Goal: Task Accomplishment & Management: Manage account settings

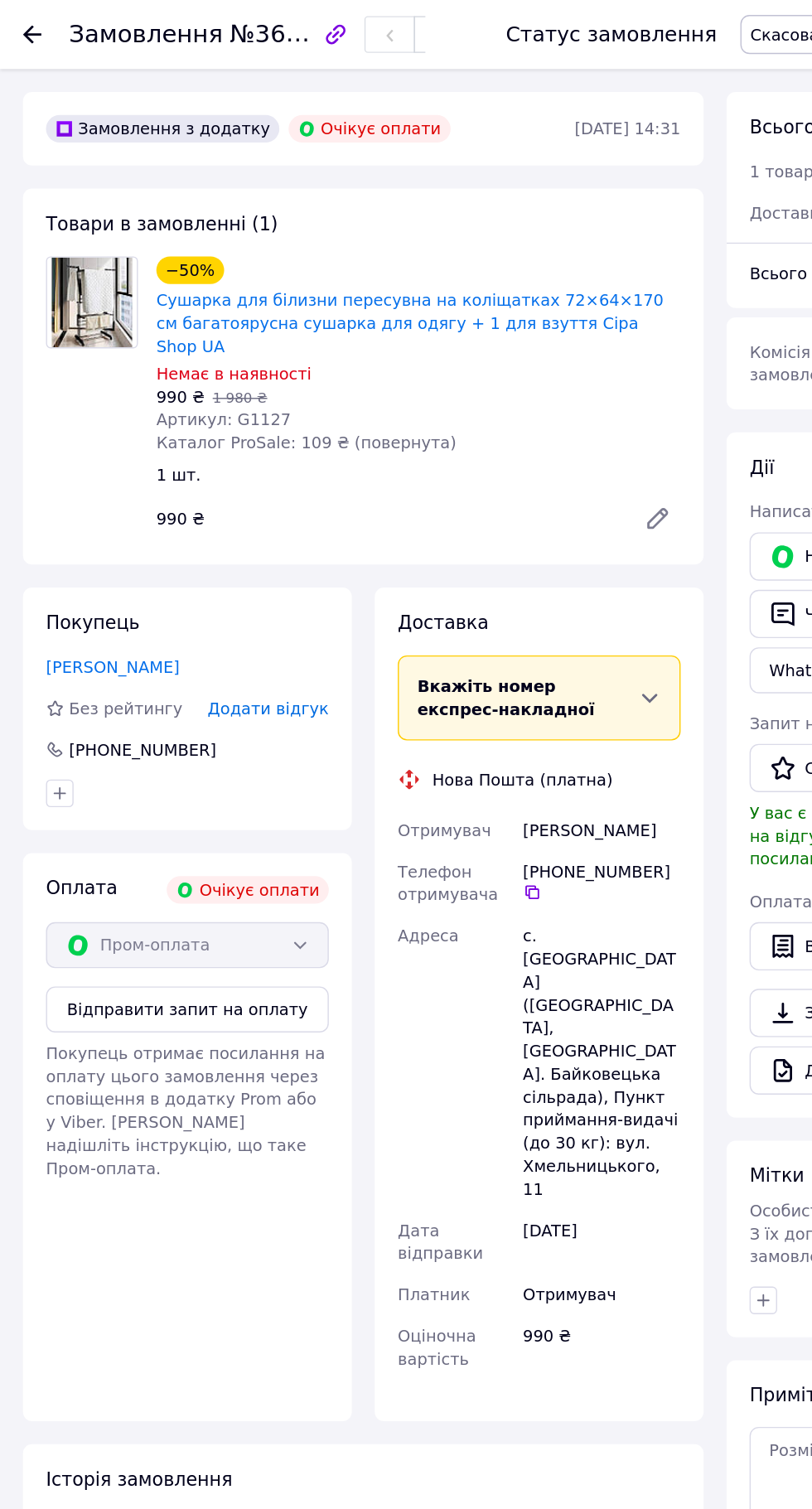
click at [27, 29] on icon at bounding box center [23, 25] width 13 height 13
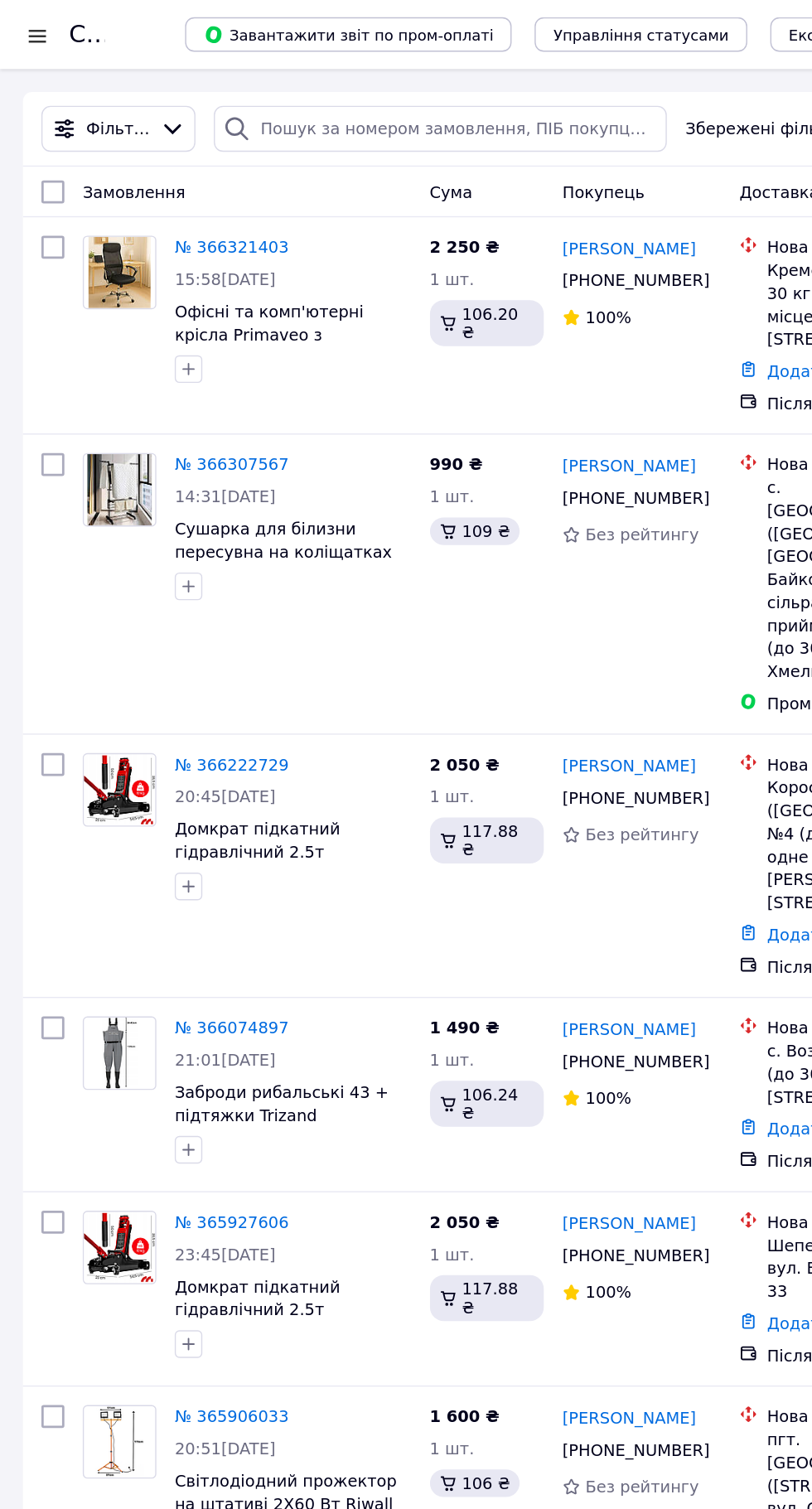
click at [457, 178] on link "Вікторія Ширай" at bounding box center [452, 179] width 96 height 17
click at [26, 30] on div at bounding box center [27, 26] width 20 height 17
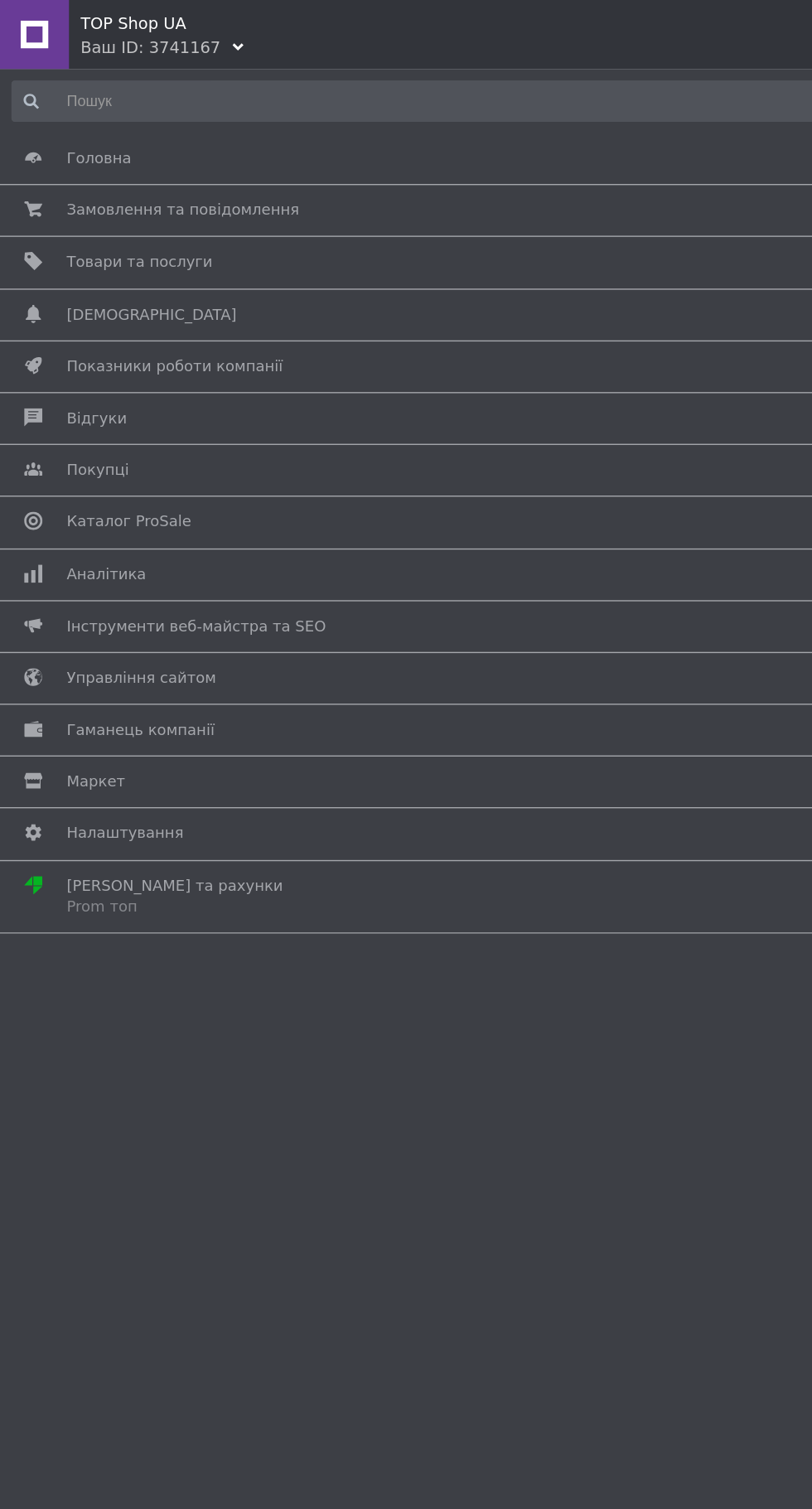
click at [55, 192] on span "Товари та послуги" at bounding box center [100, 189] width 105 height 15
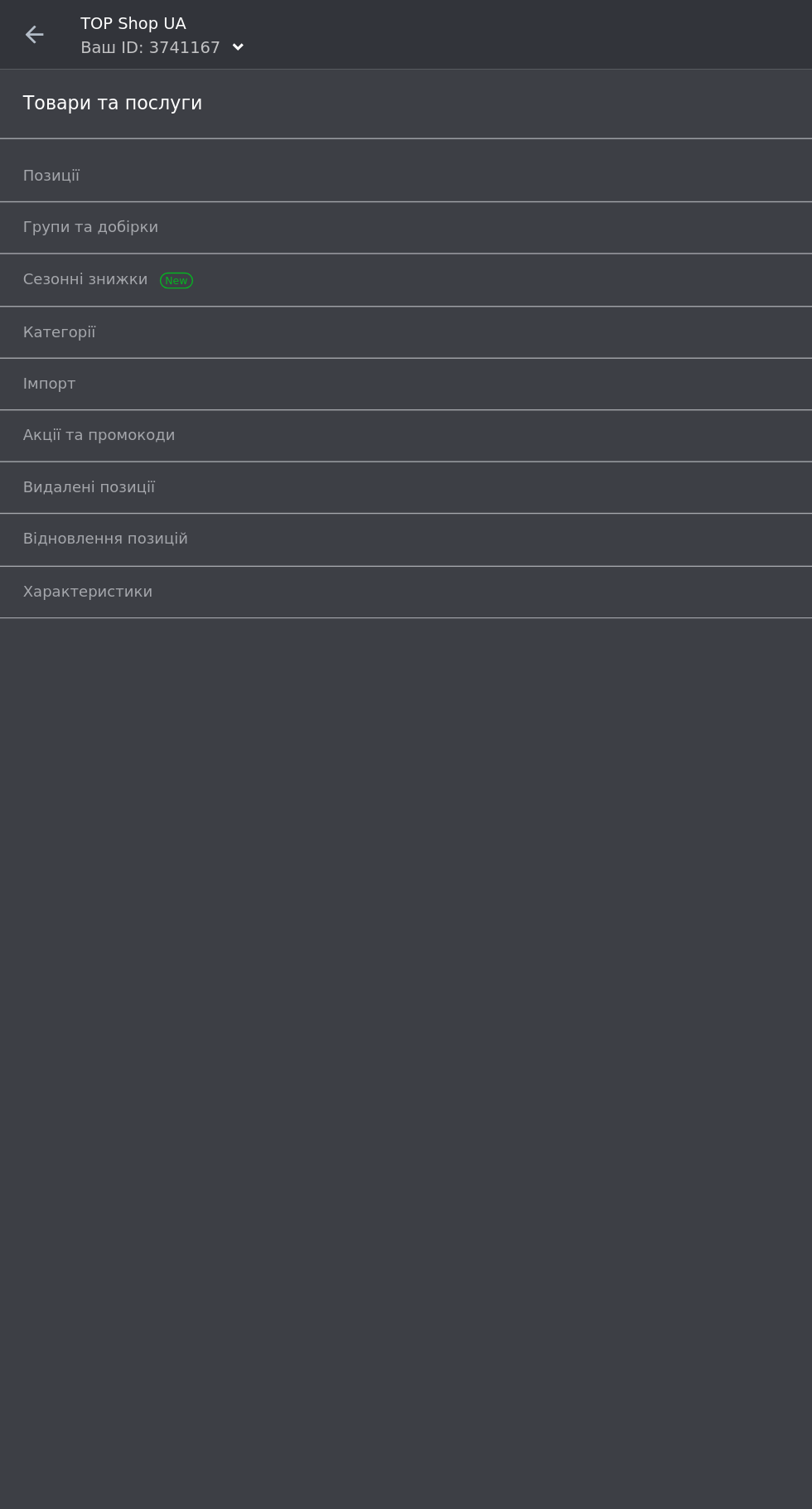
click at [27, 127] on span "Позиції" at bounding box center [37, 126] width 41 height 15
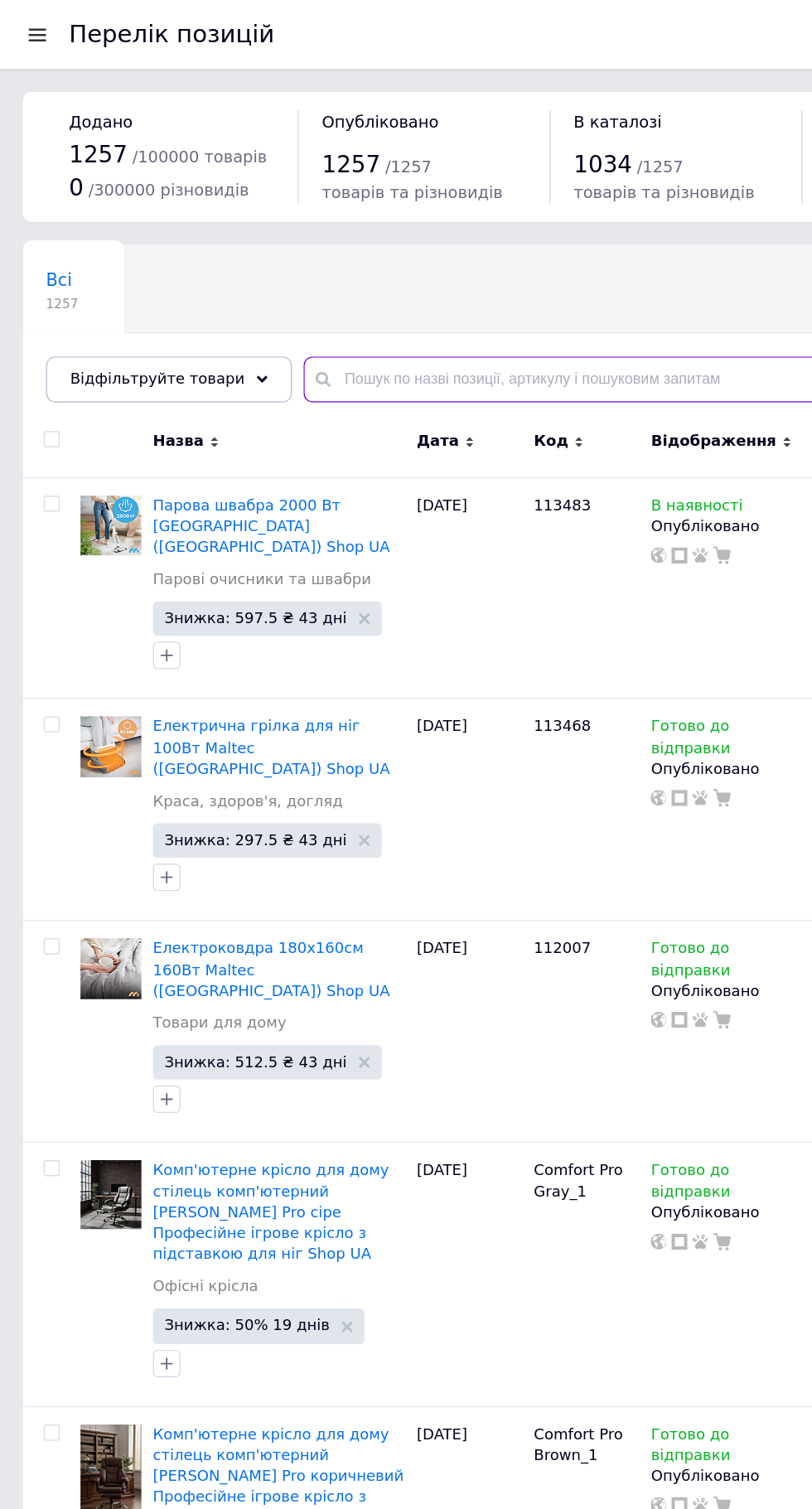
paste input "W33009"
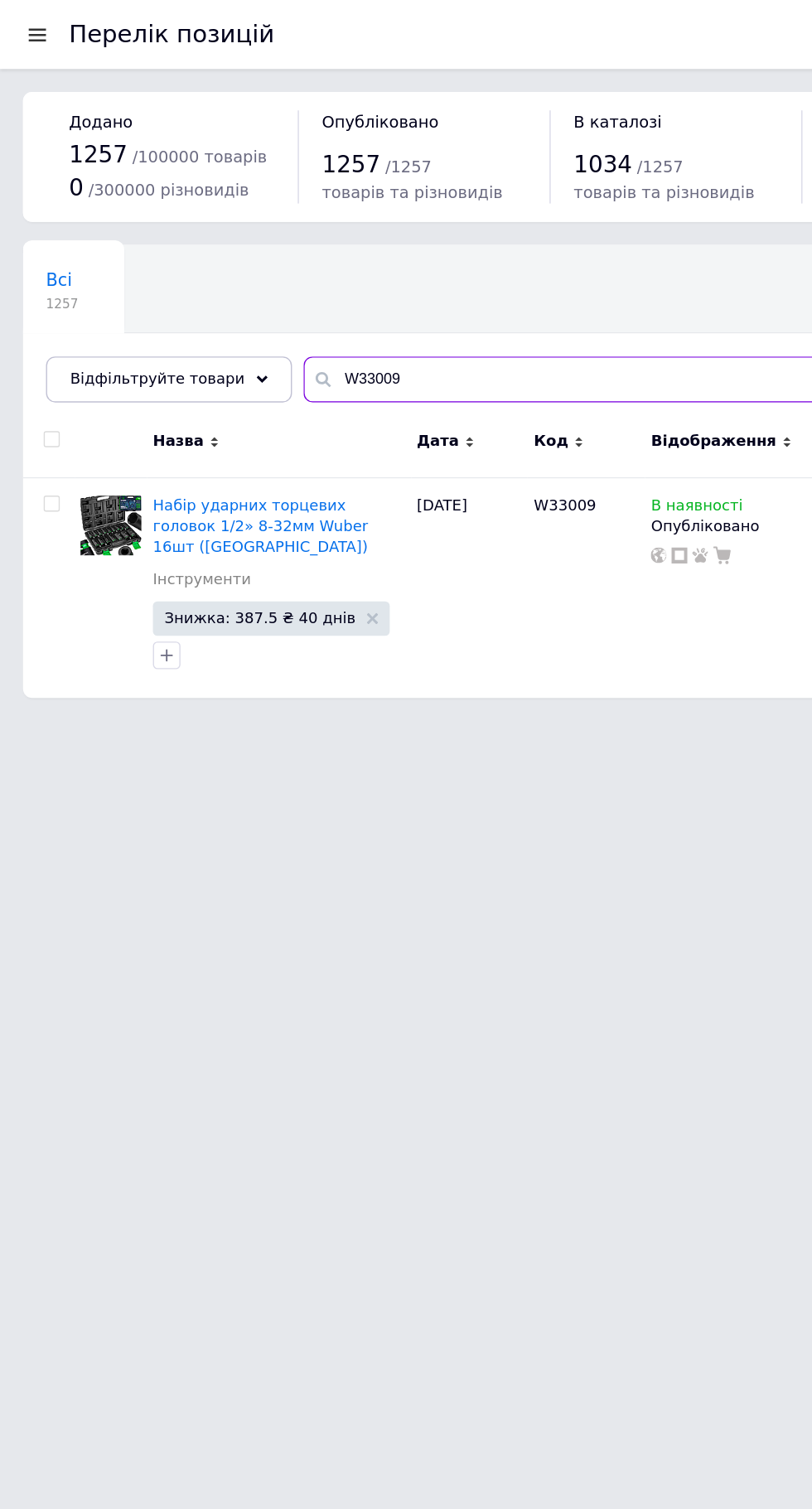
type input "W33009"
click at [42, 322] on input "checkbox" at bounding box center [37, 317] width 11 height 11
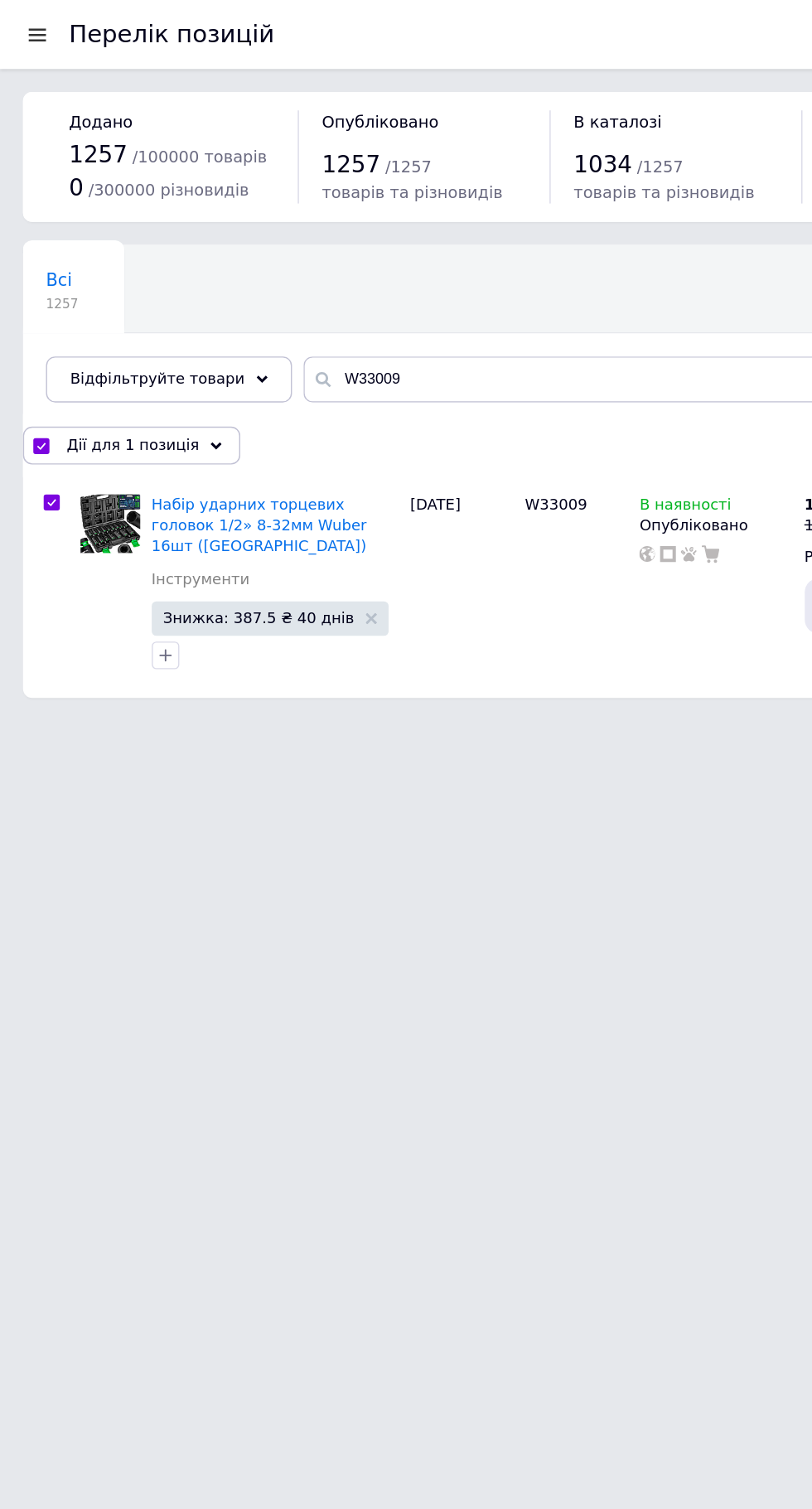
click at [83, 325] on span "Дії для 1 позиція" at bounding box center [96, 321] width 96 height 15
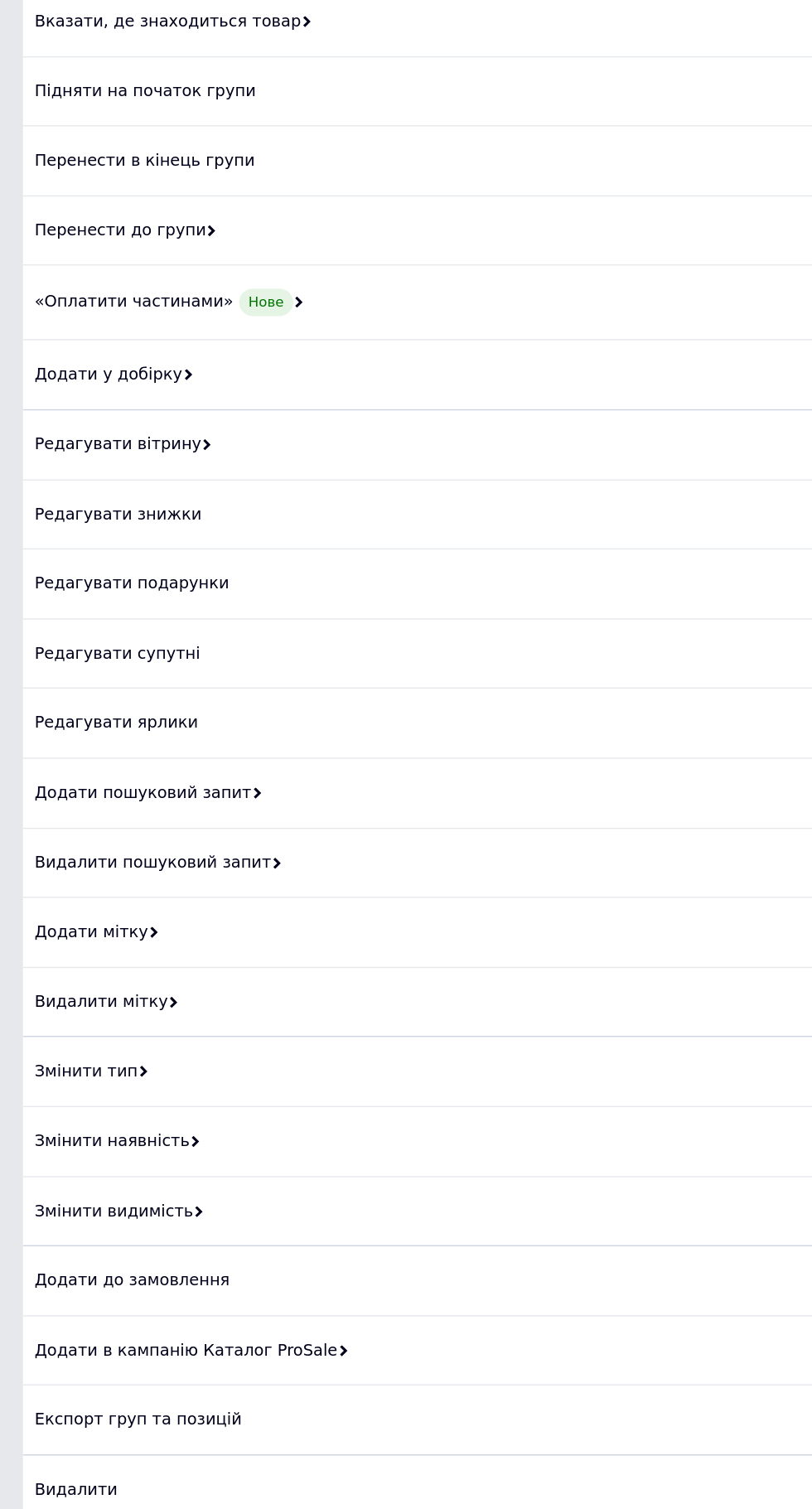
click at [332, 885] on div "Змінити наявність" at bounding box center [406, 899] width 779 height 50
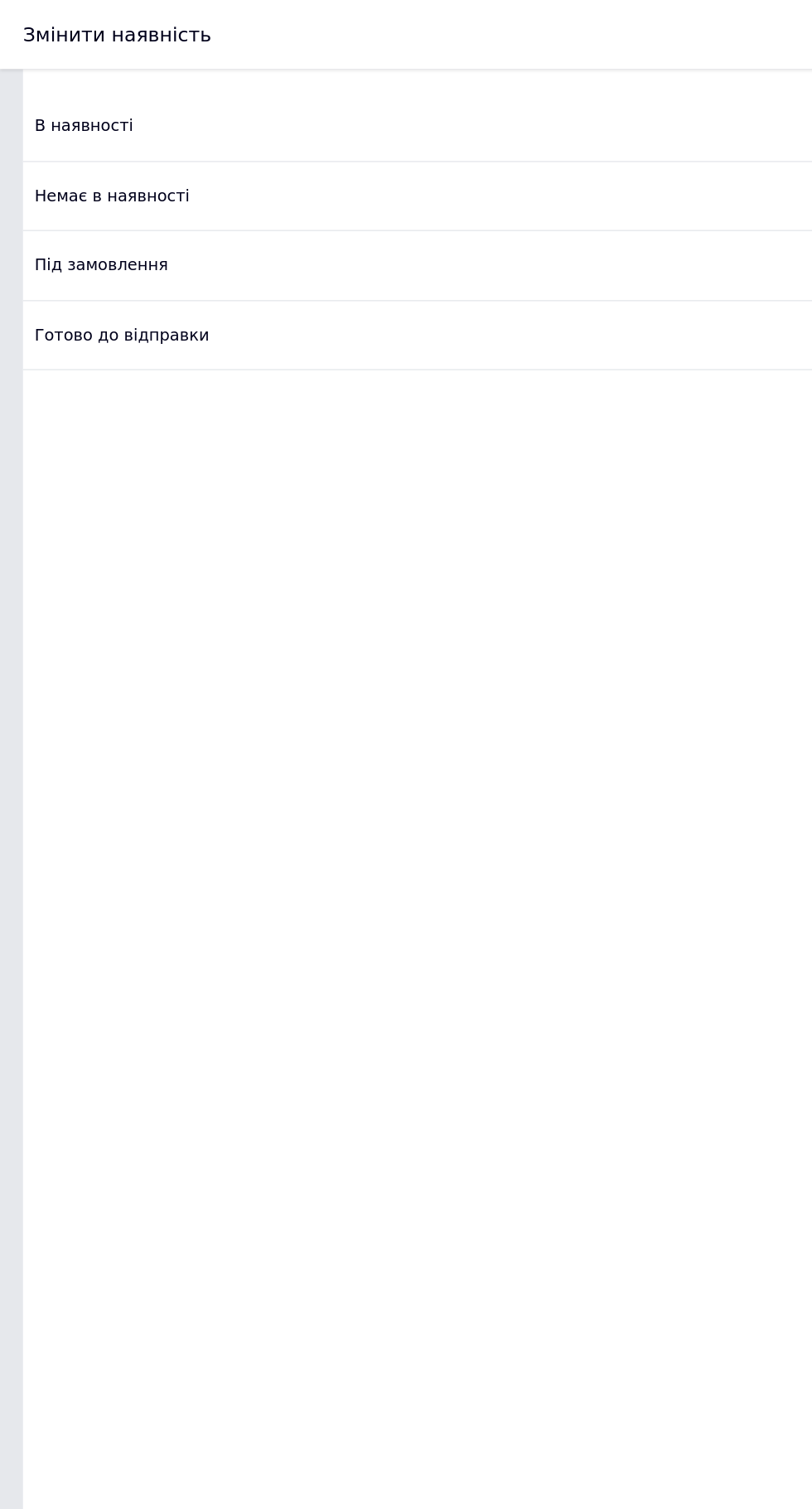
click at [50, 140] on div "Немає в наявності" at bounding box center [406, 142] width 779 height 50
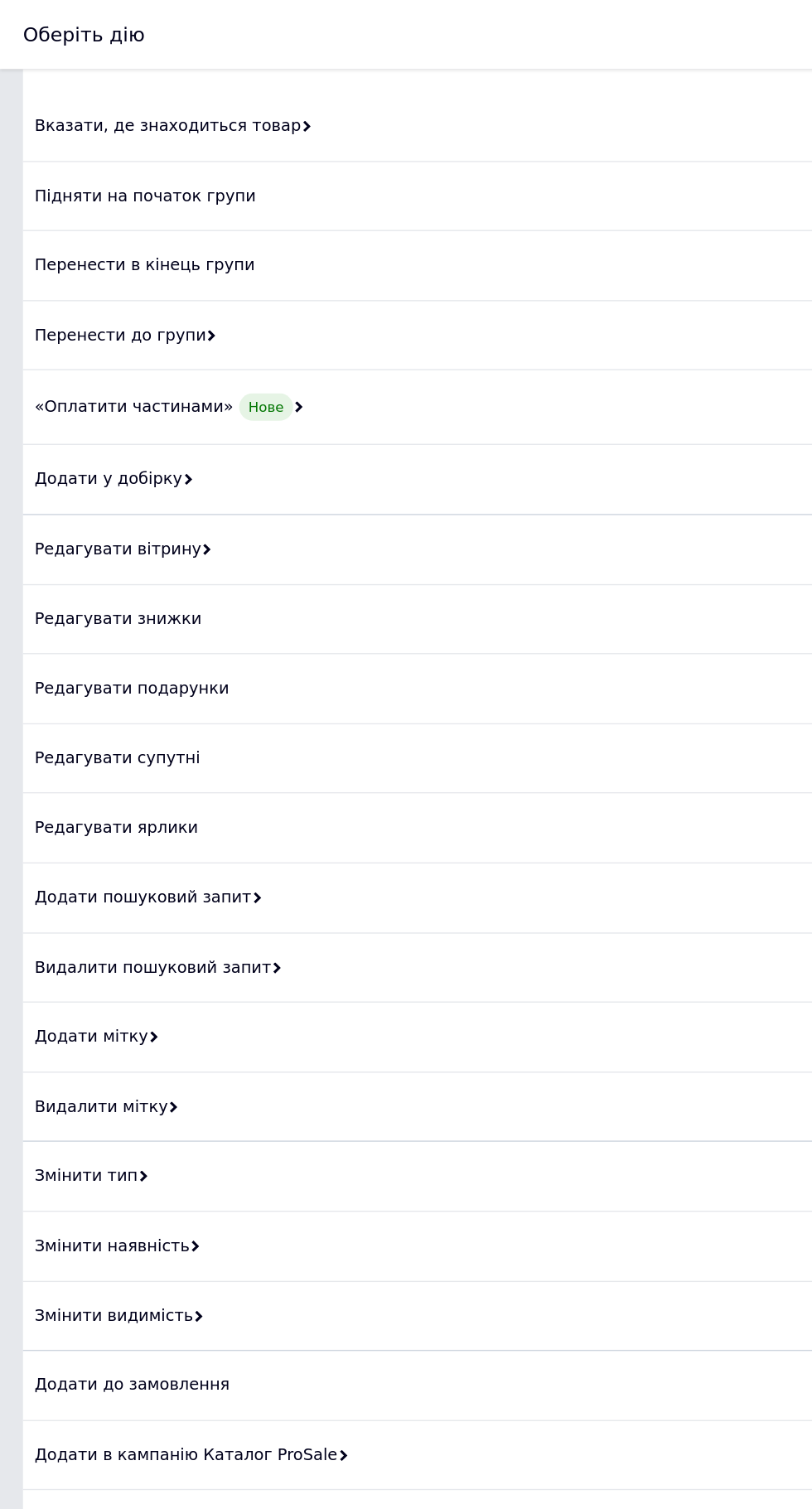
checkbox input "false"
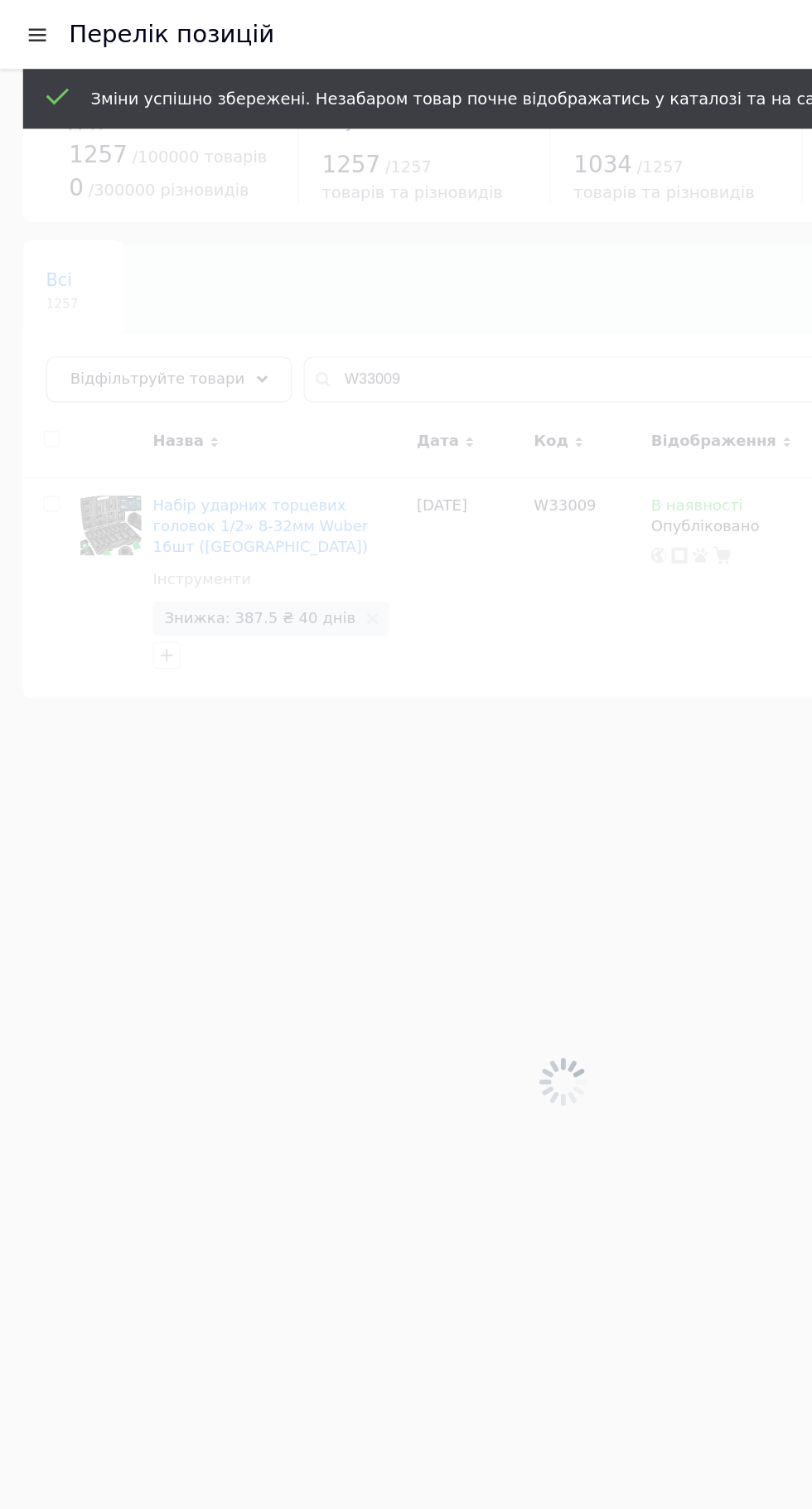
click at [27, 25] on div at bounding box center [27, 25] width 20 height 15
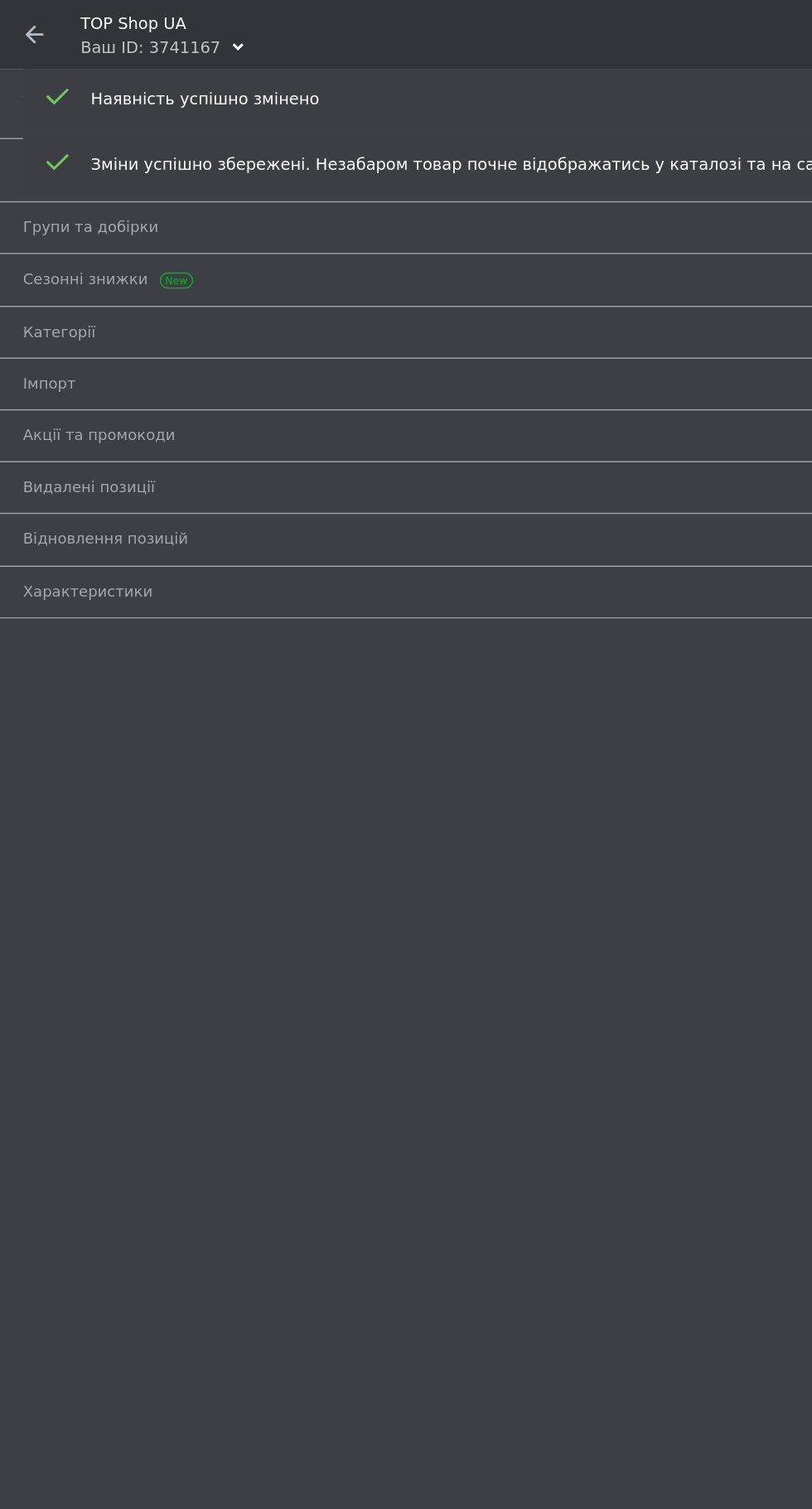
click at [93, 31] on div "Ваш ID: 3741167" at bounding box center [108, 34] width 101 height 17
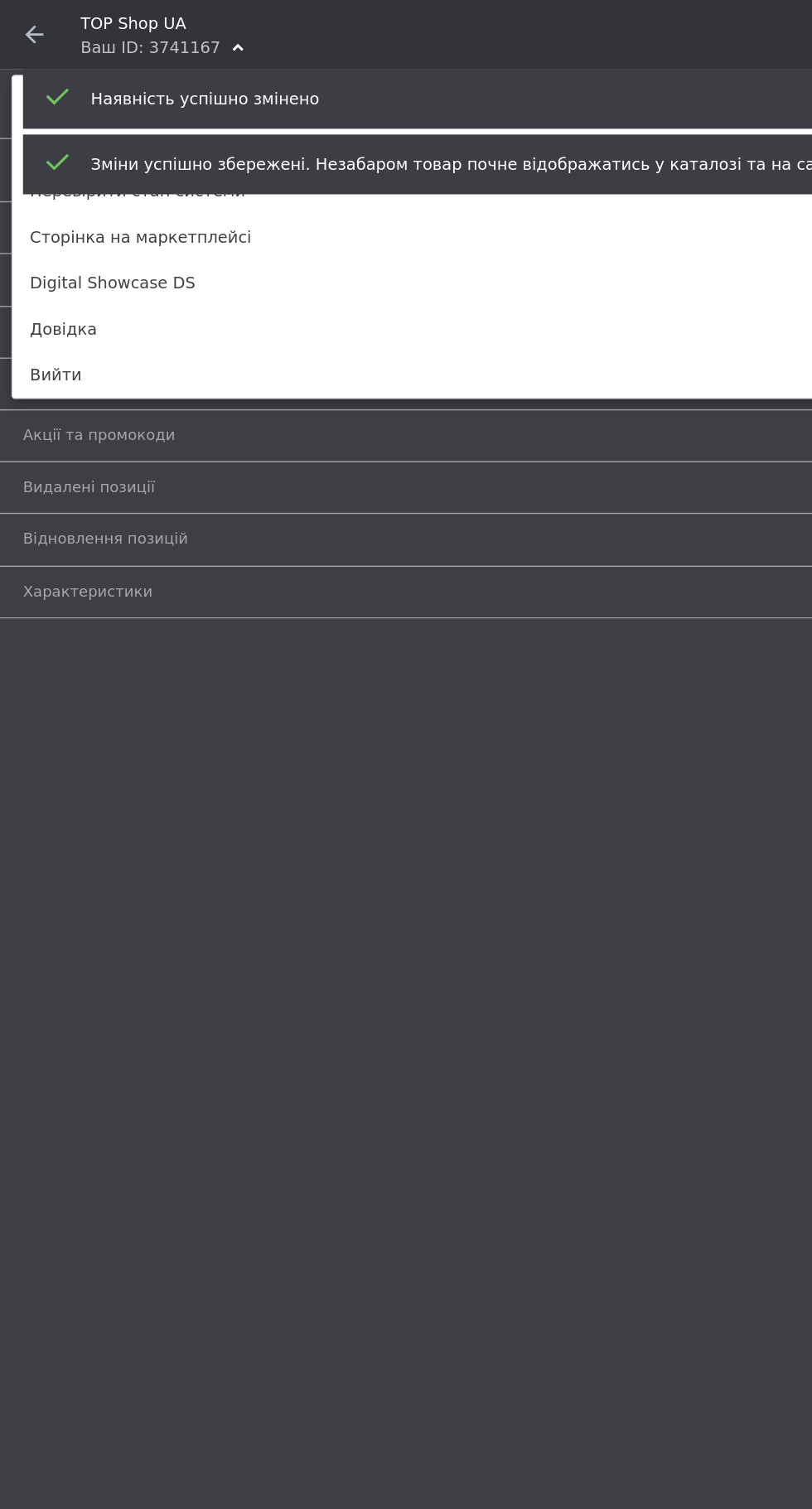
click at [42, 203] on link "Digital Showcase DS" at bounding box center [406, 204] width 793 height 33
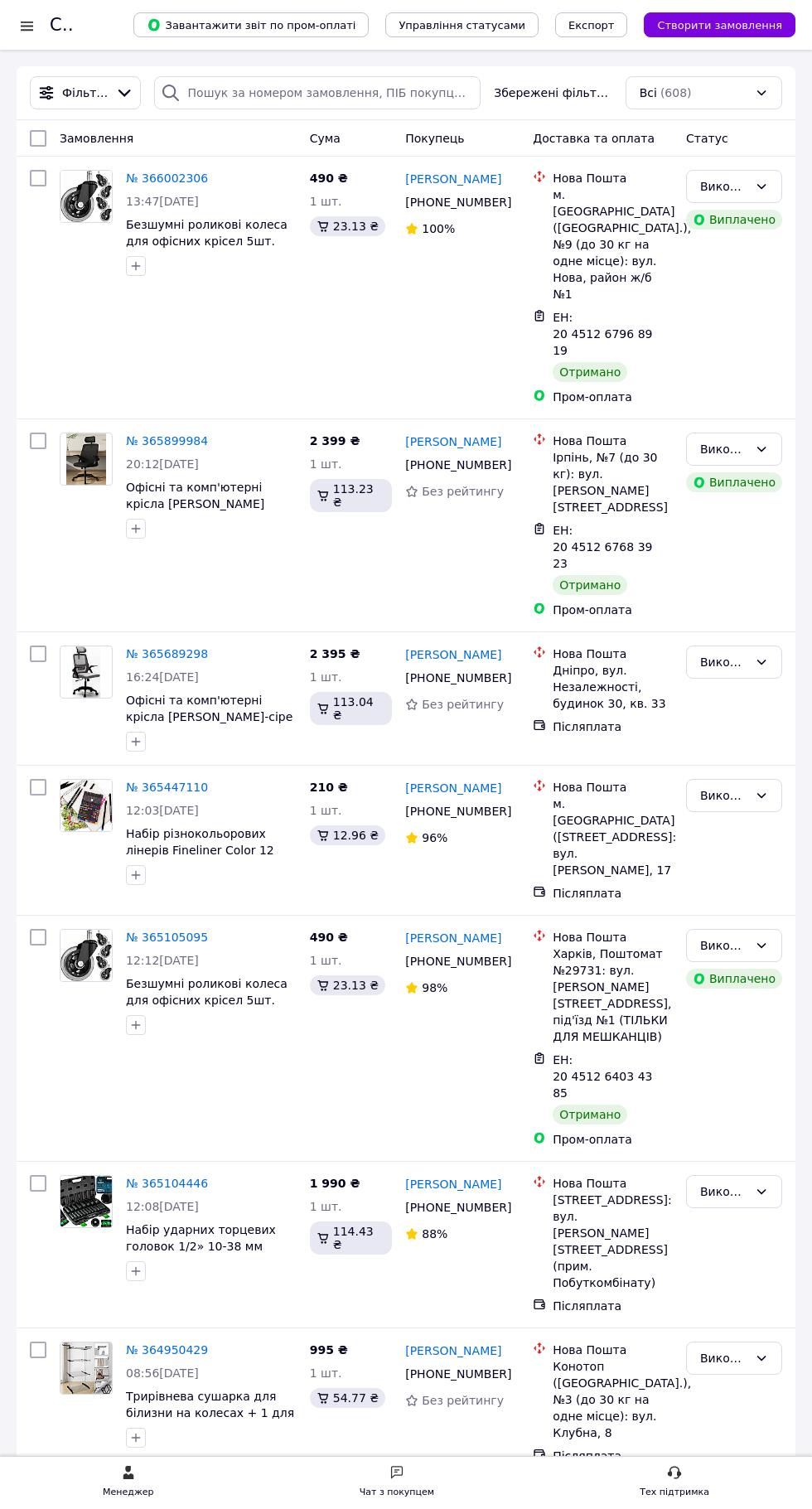
click at [27, 25] on div at bounding box center [27, 26] width 20 height 17
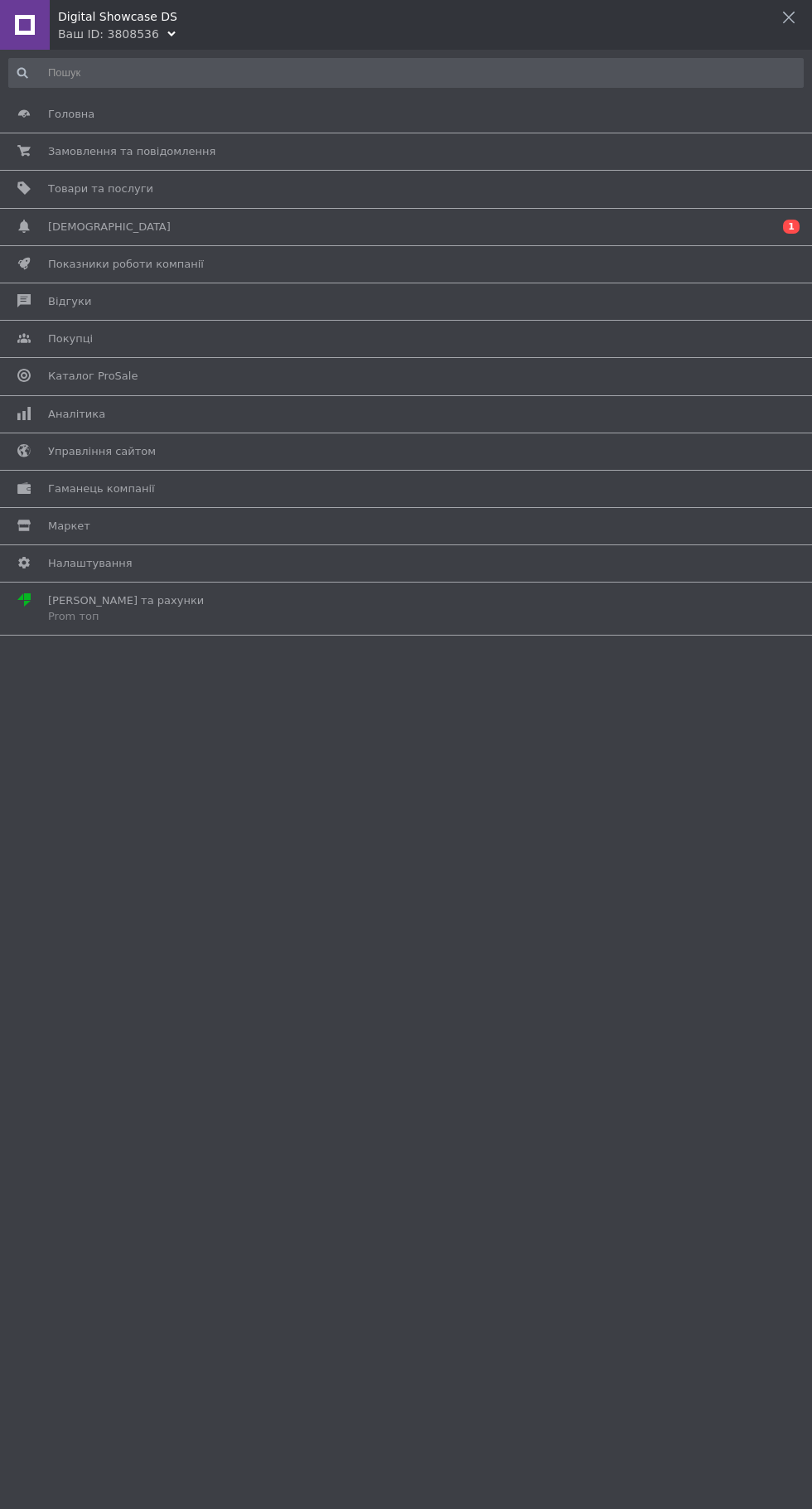
click at [43, 224] on span at bounding box center [24, 227] width 48 height 15
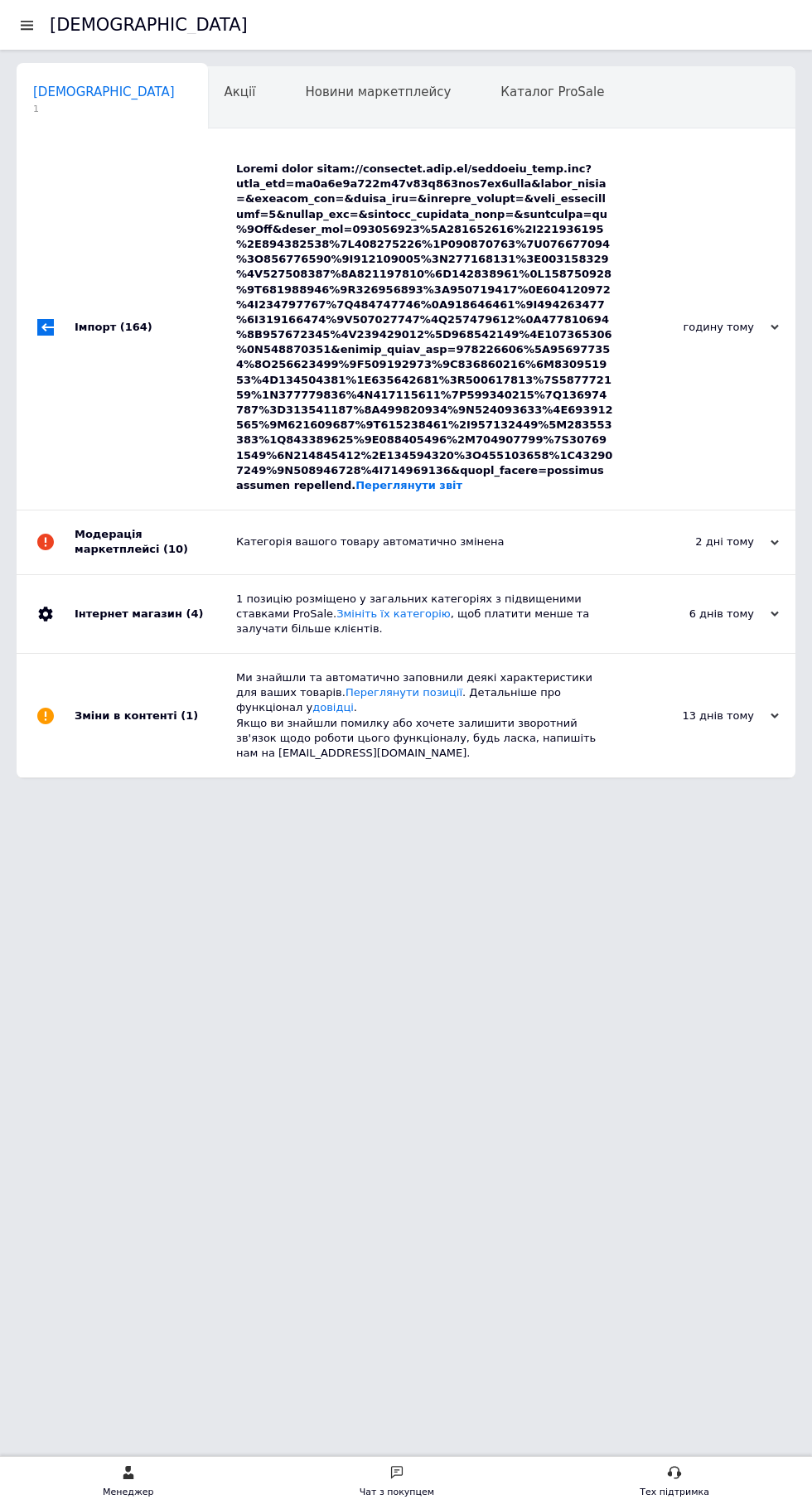
scroll to position [0, 8]
click at [27, 25] on div at bounding box center [27, 25] width 20 height 15
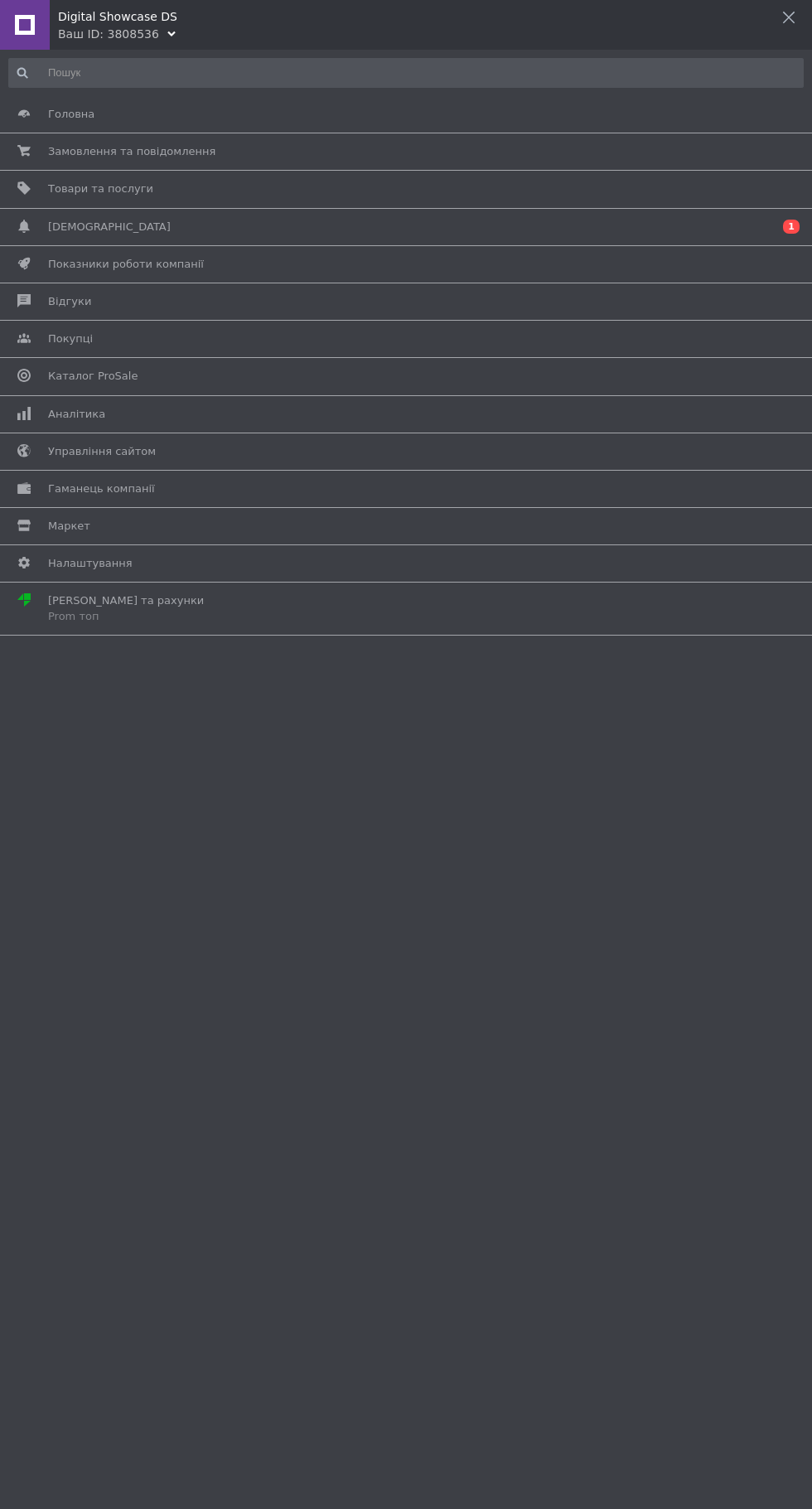
click at [54, 189] on span "Товари та послуги" at bounding box center [100, 189] width 105 height 15
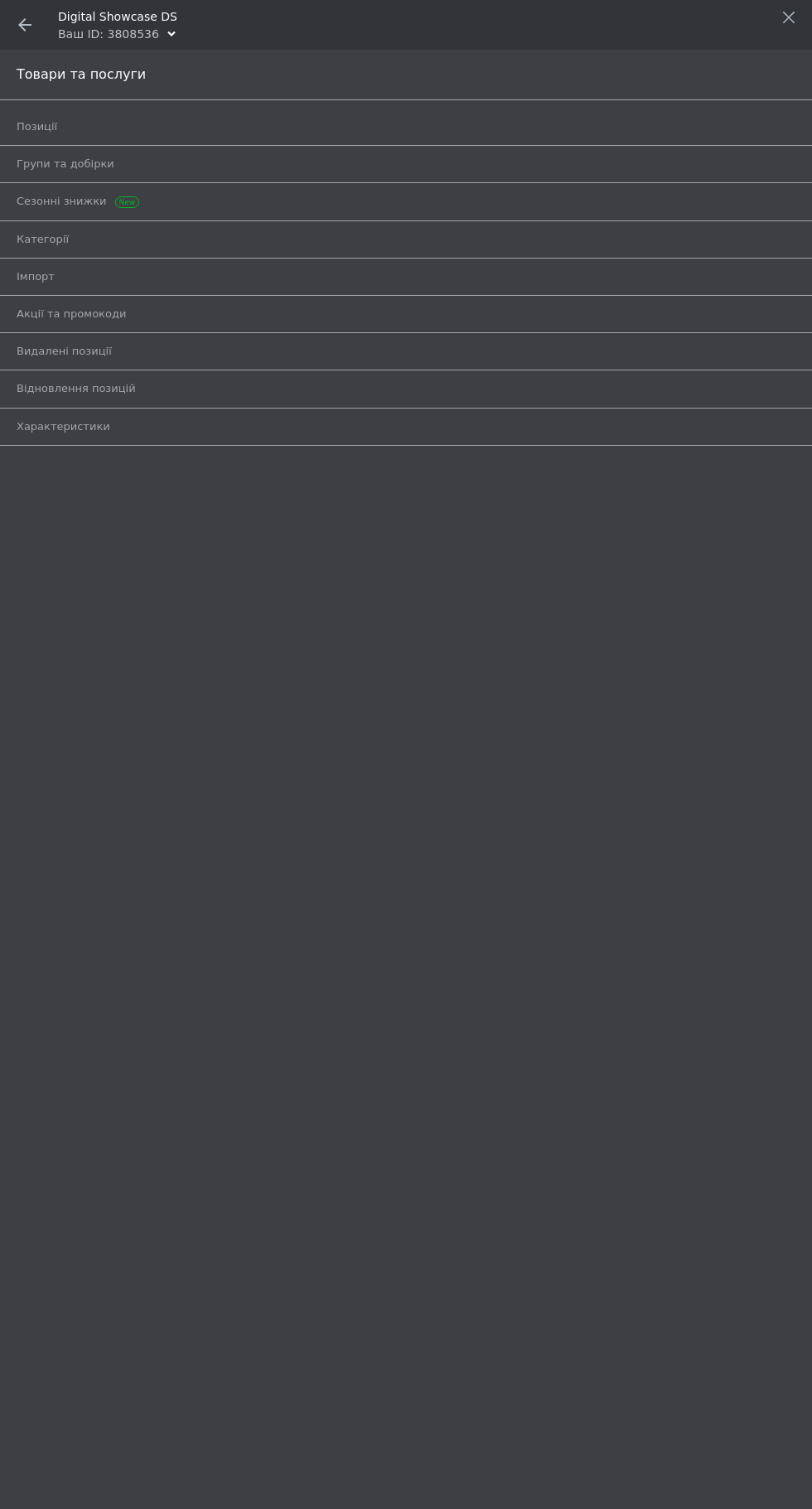
click at [33, 129] on span "Позиції" at bounding box center [37, 126] width 41 height 15
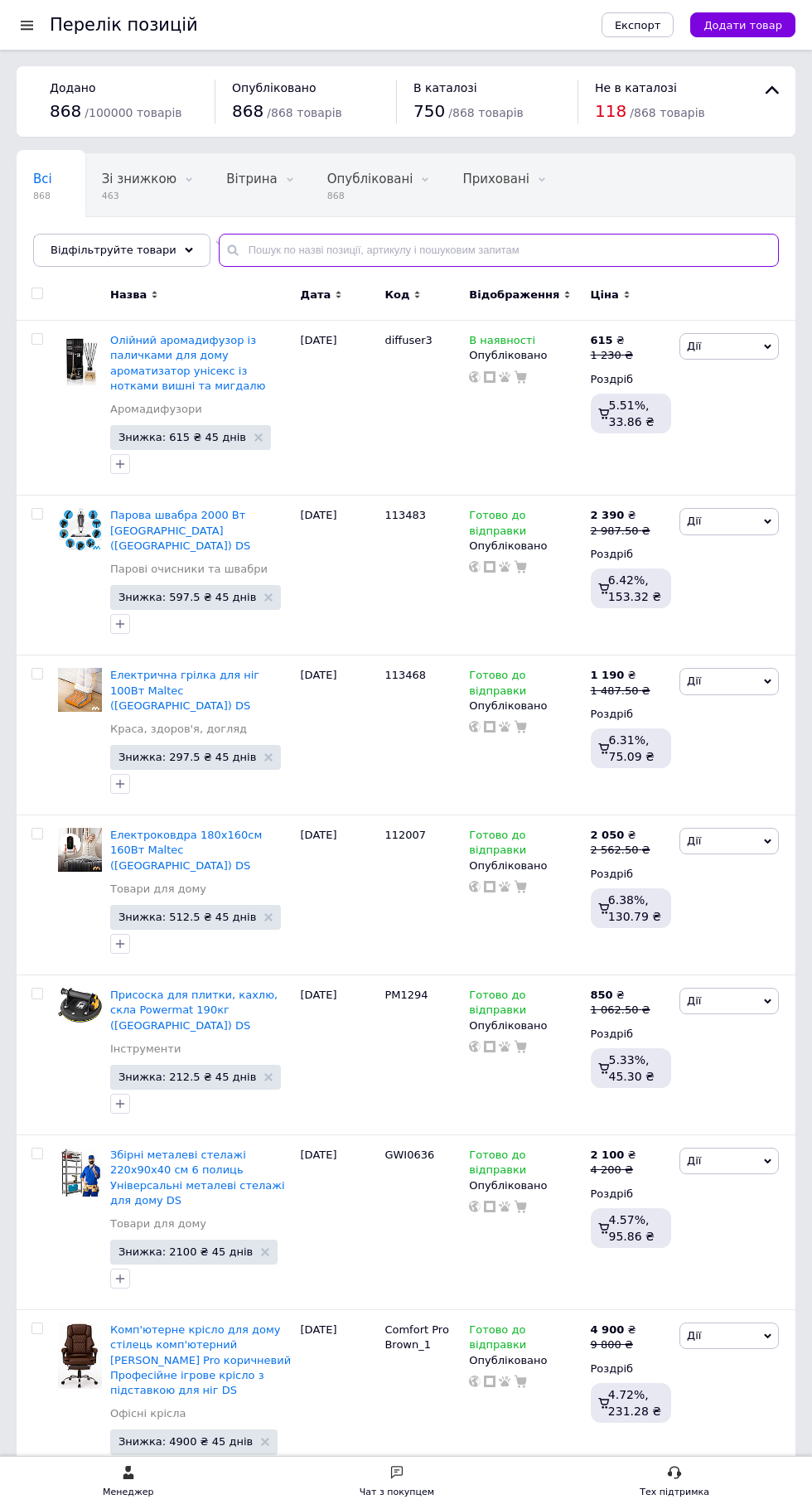
paste input "W33009"
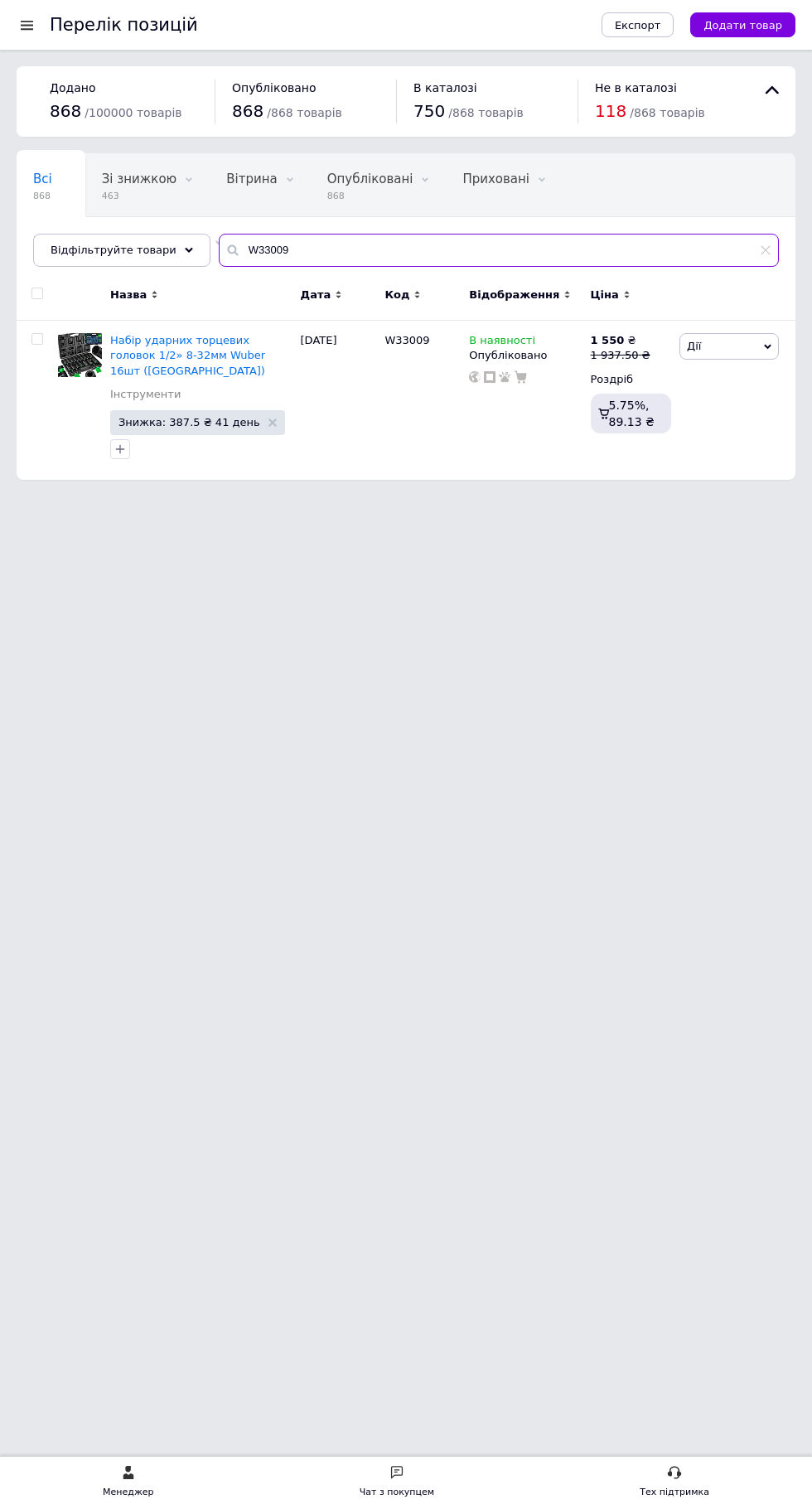
type input "W33009"
click at [37, 295] on input "checkbox" at bounding box center [37, 294] width 11 height 11
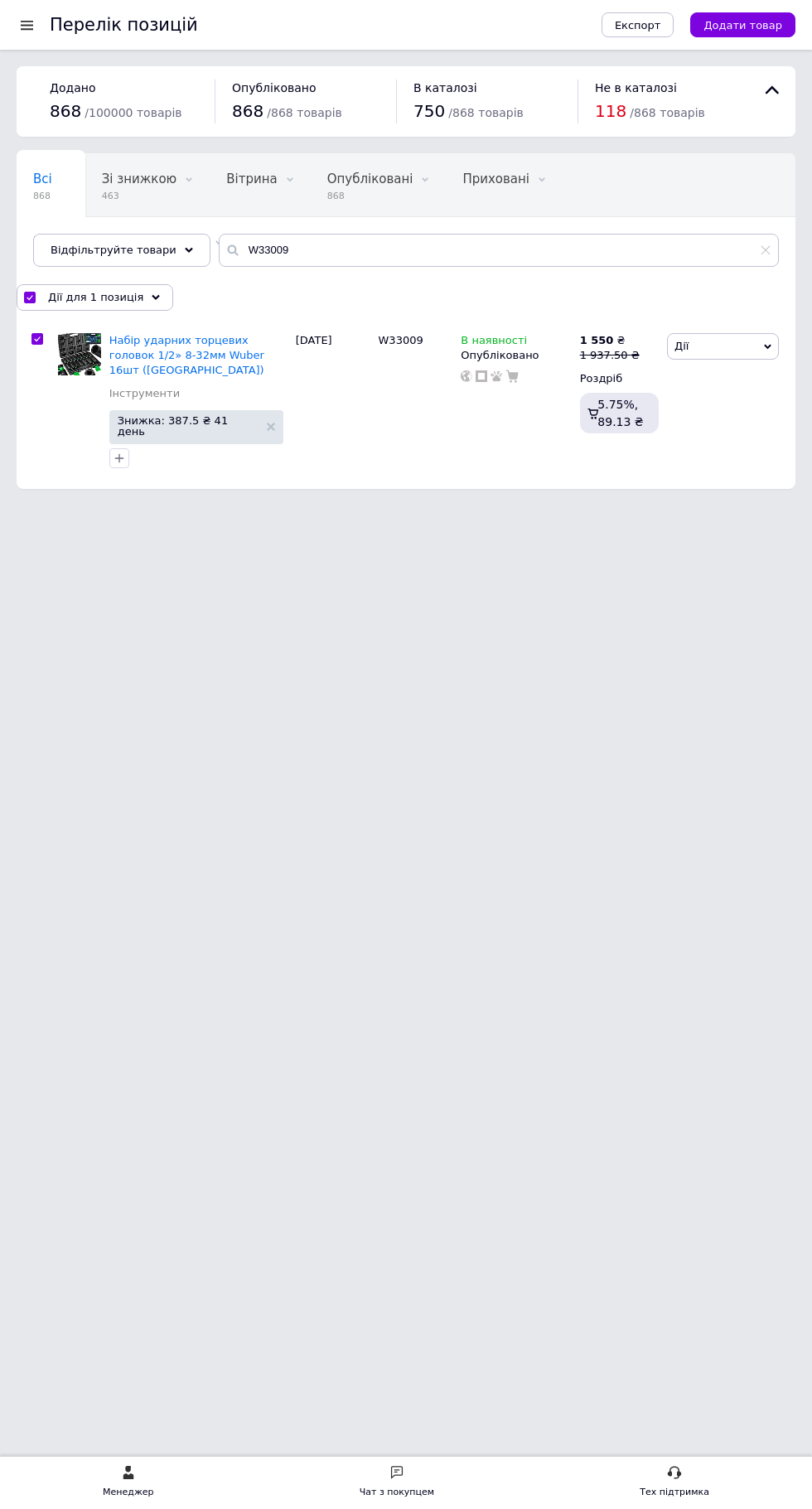
click at [81, 303] on span "Дії для 1 позиція" at bounding box center [96, 297] width 96 height 15
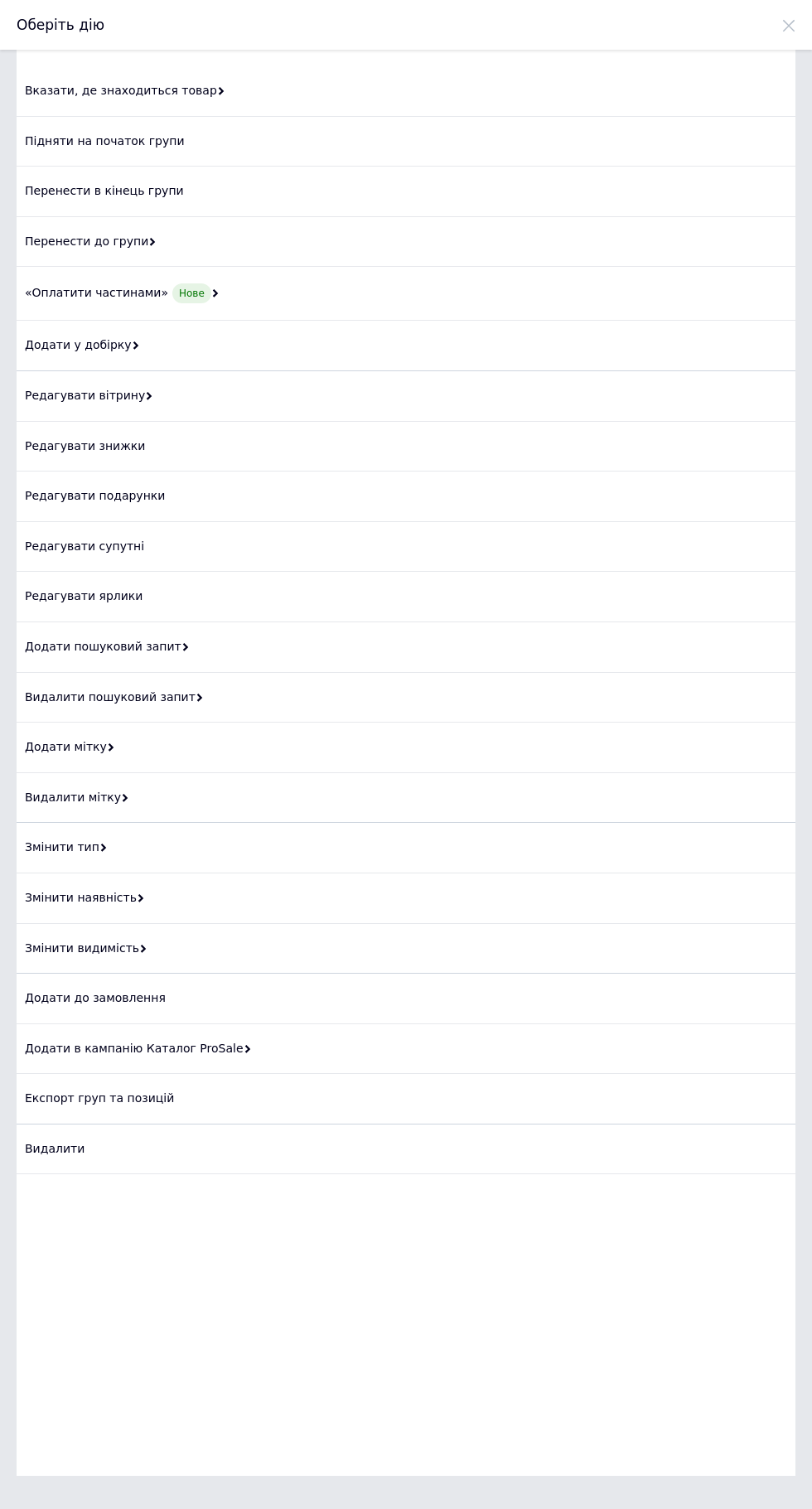
click at [30, 899] on div "Змінити наявність" at bounding box center [406, 899] width 779 height 50
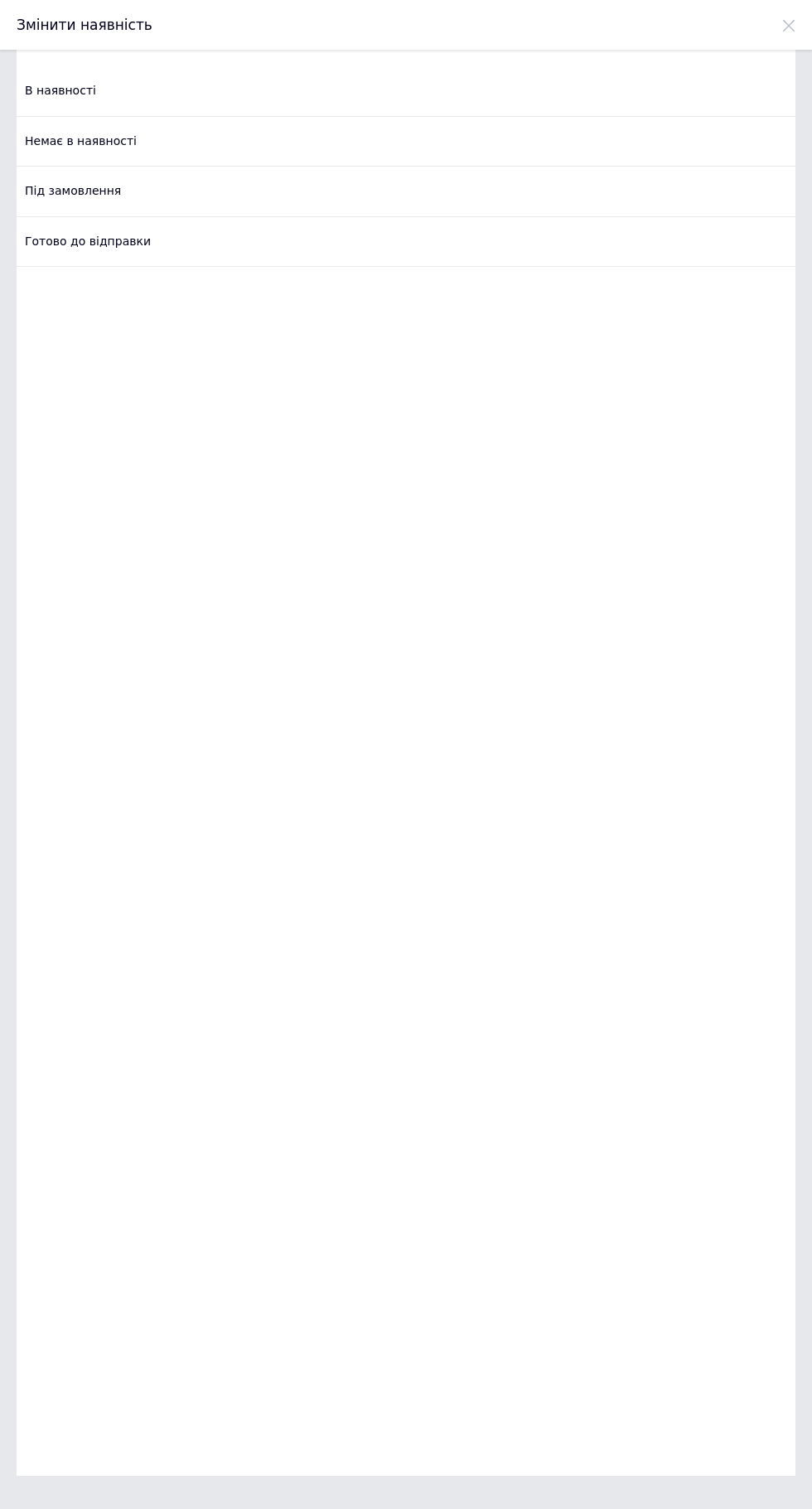
click at [28, 144] on div "Немає в наявності" at bounding box center [406, 142] width 779 height 50
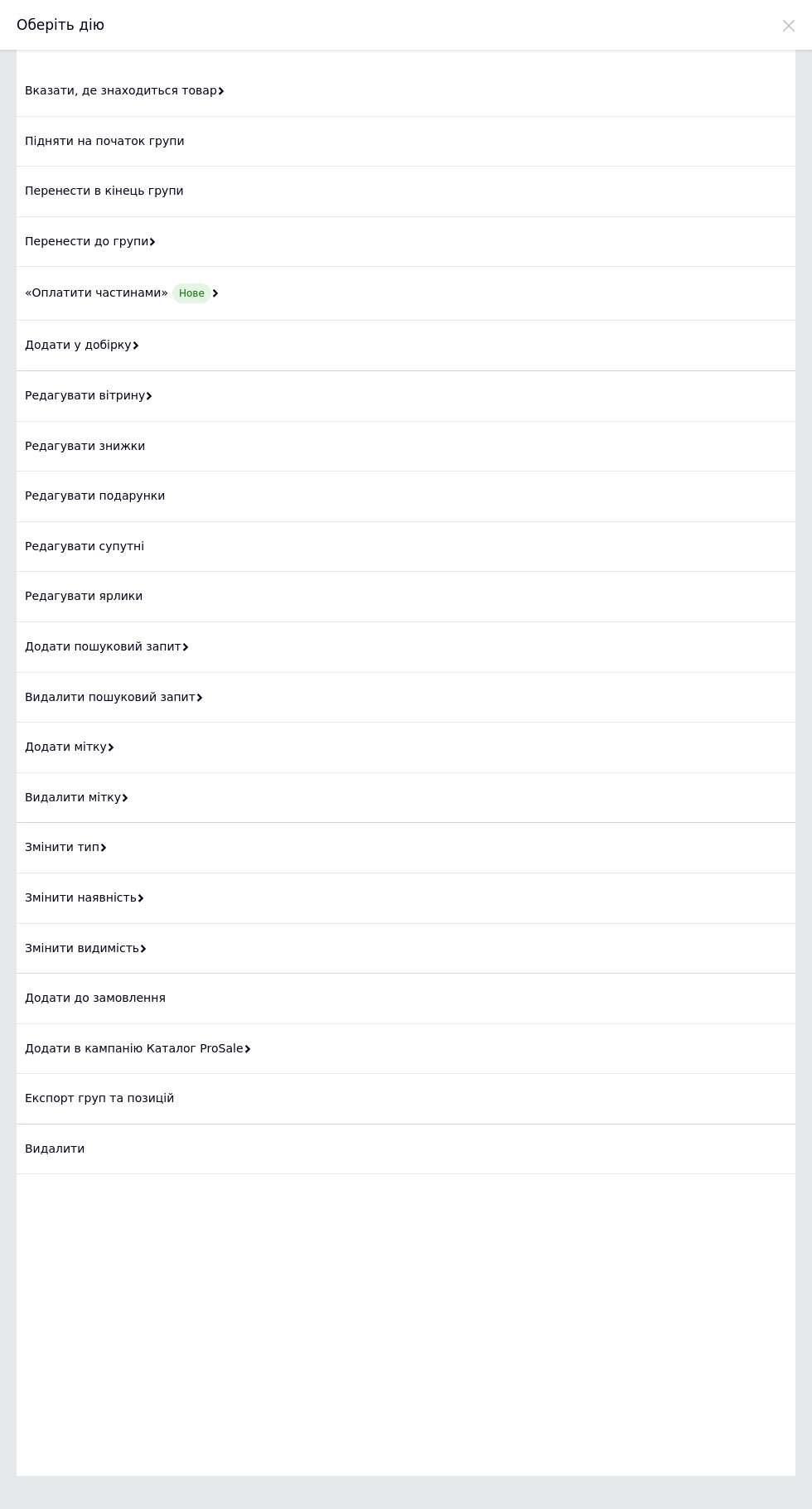
checkbox input "false"
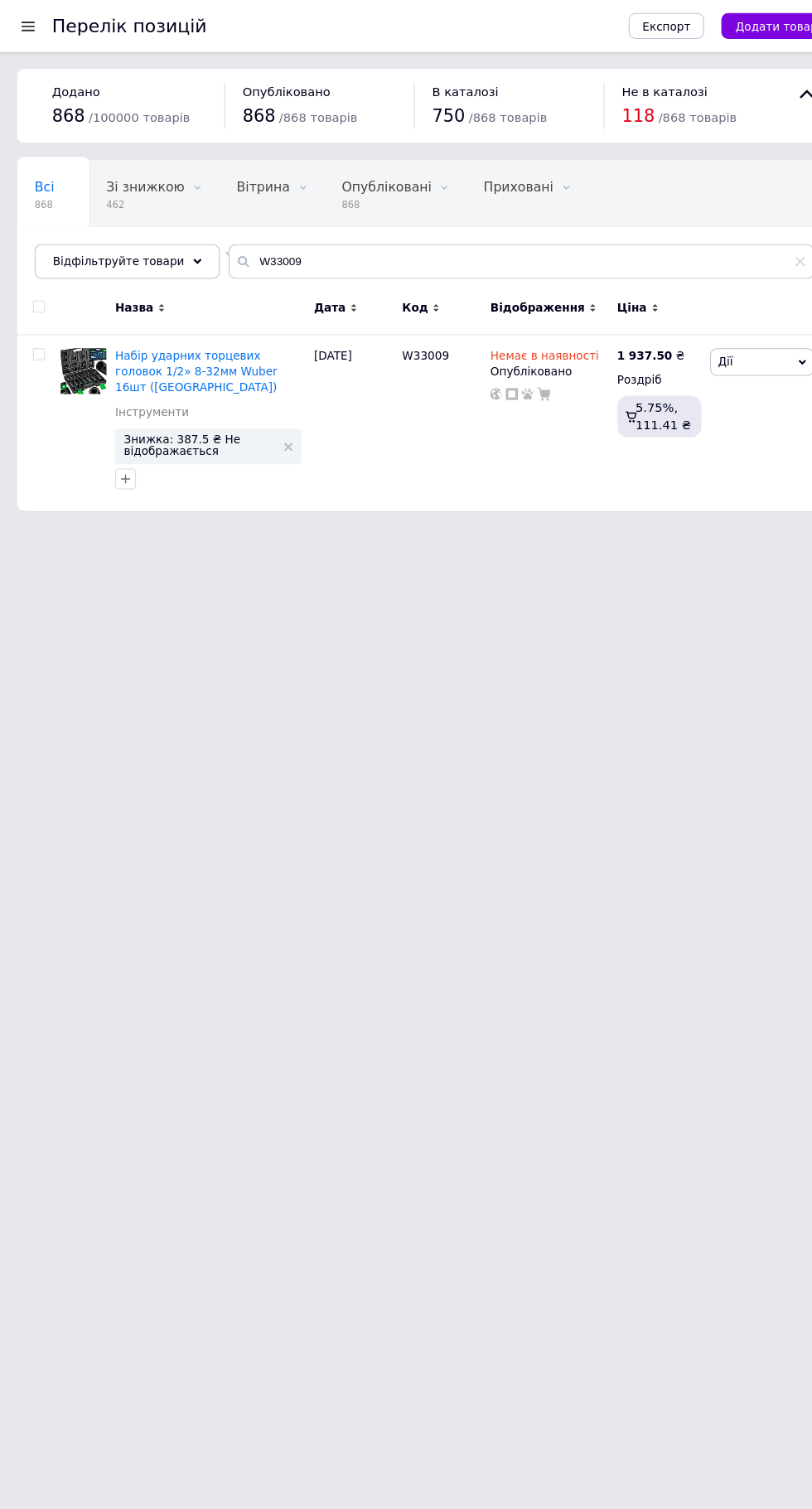
click at [27, 20] on div at bounding box center [27, 25] width 20 height 15
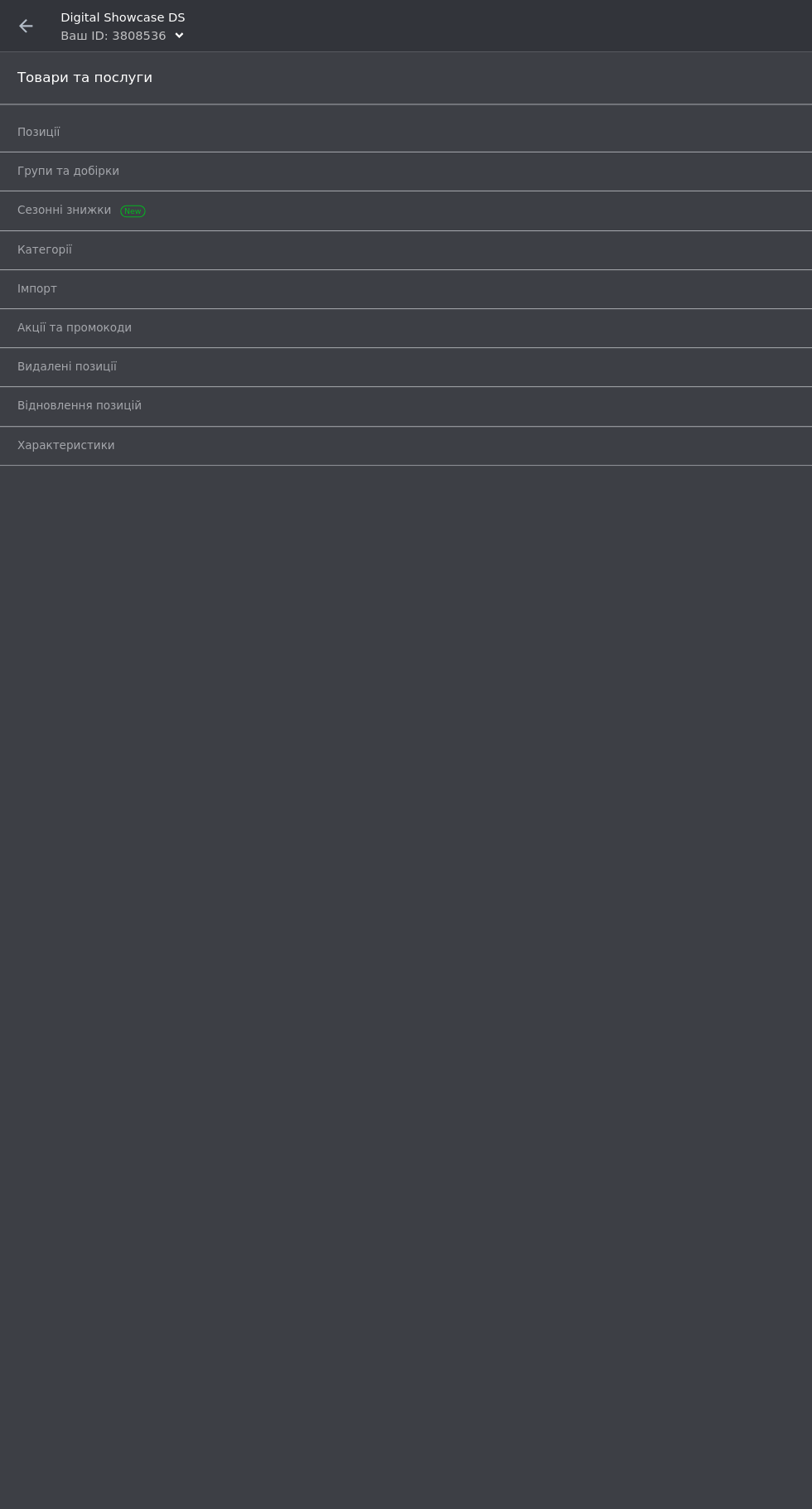
click at [88, 26] on div "Ваш ID: 3808536" at bounding box center [108, 34] width 101 height 17
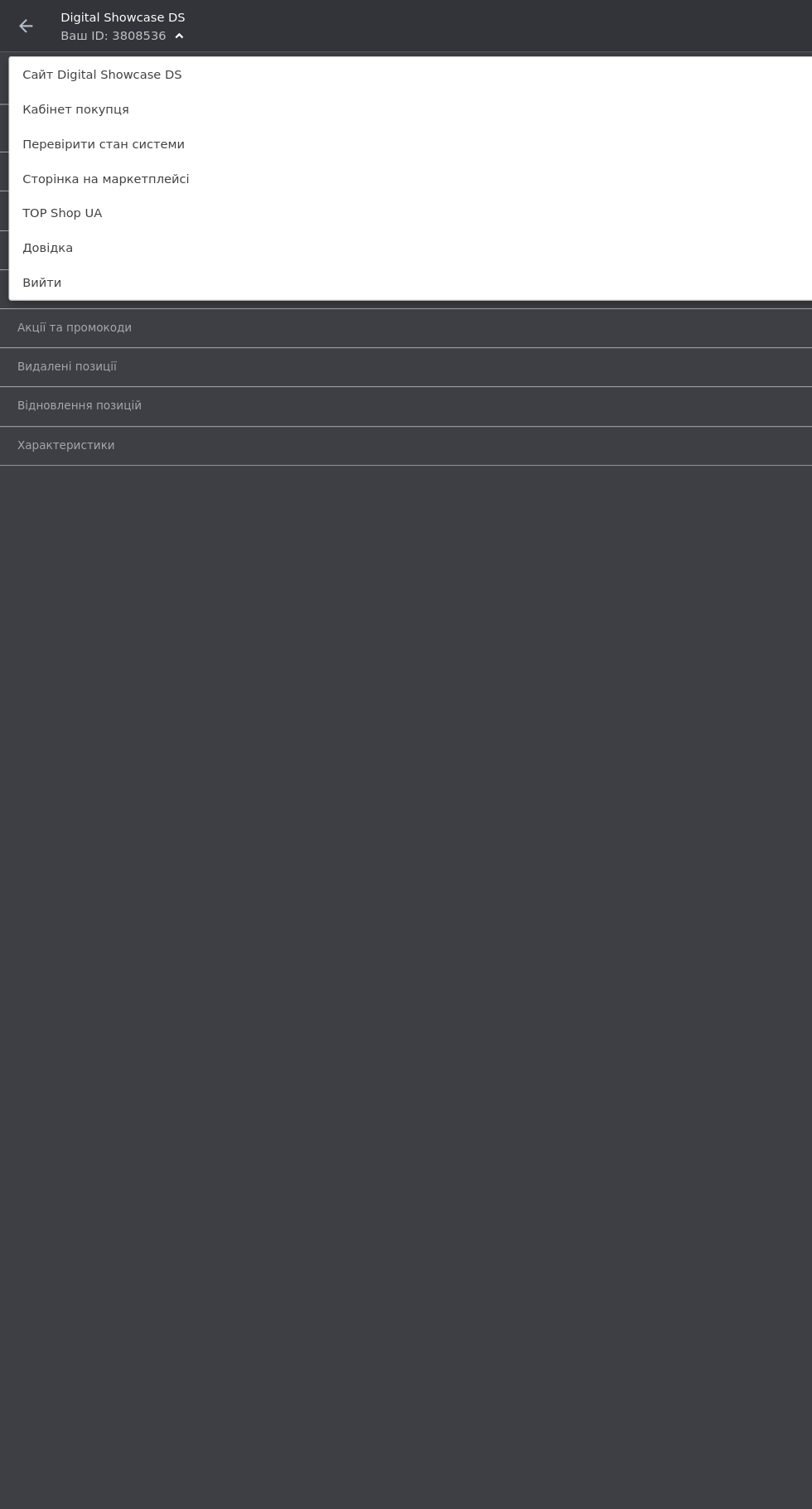
click at [18, 201] on link "TOP Shop UA" at bounding box center [406, 204] width 793 height 33
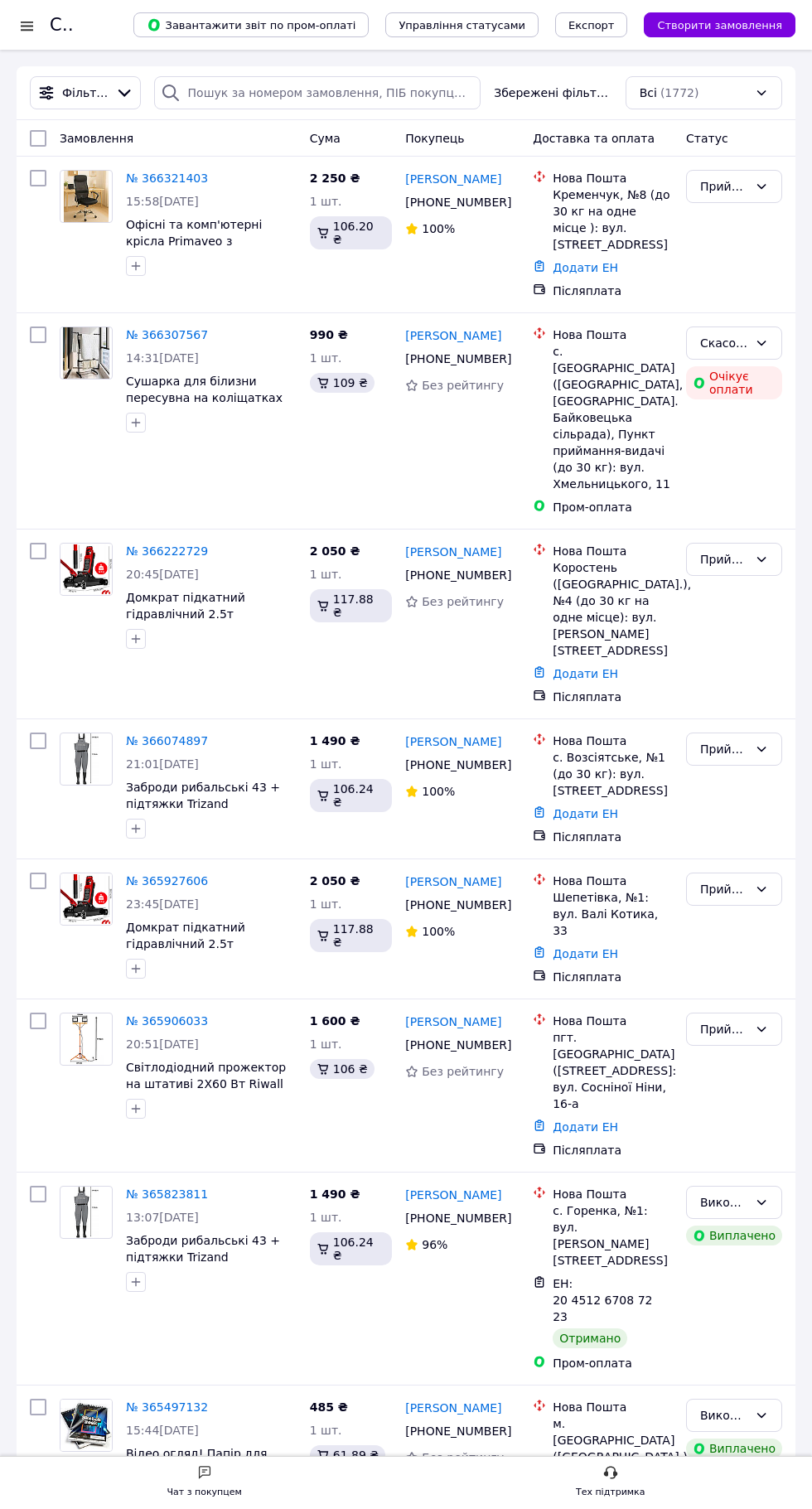
click at [142, 177] on link "№ 366321403" at bounding box center [167, 178] width 82 height 13
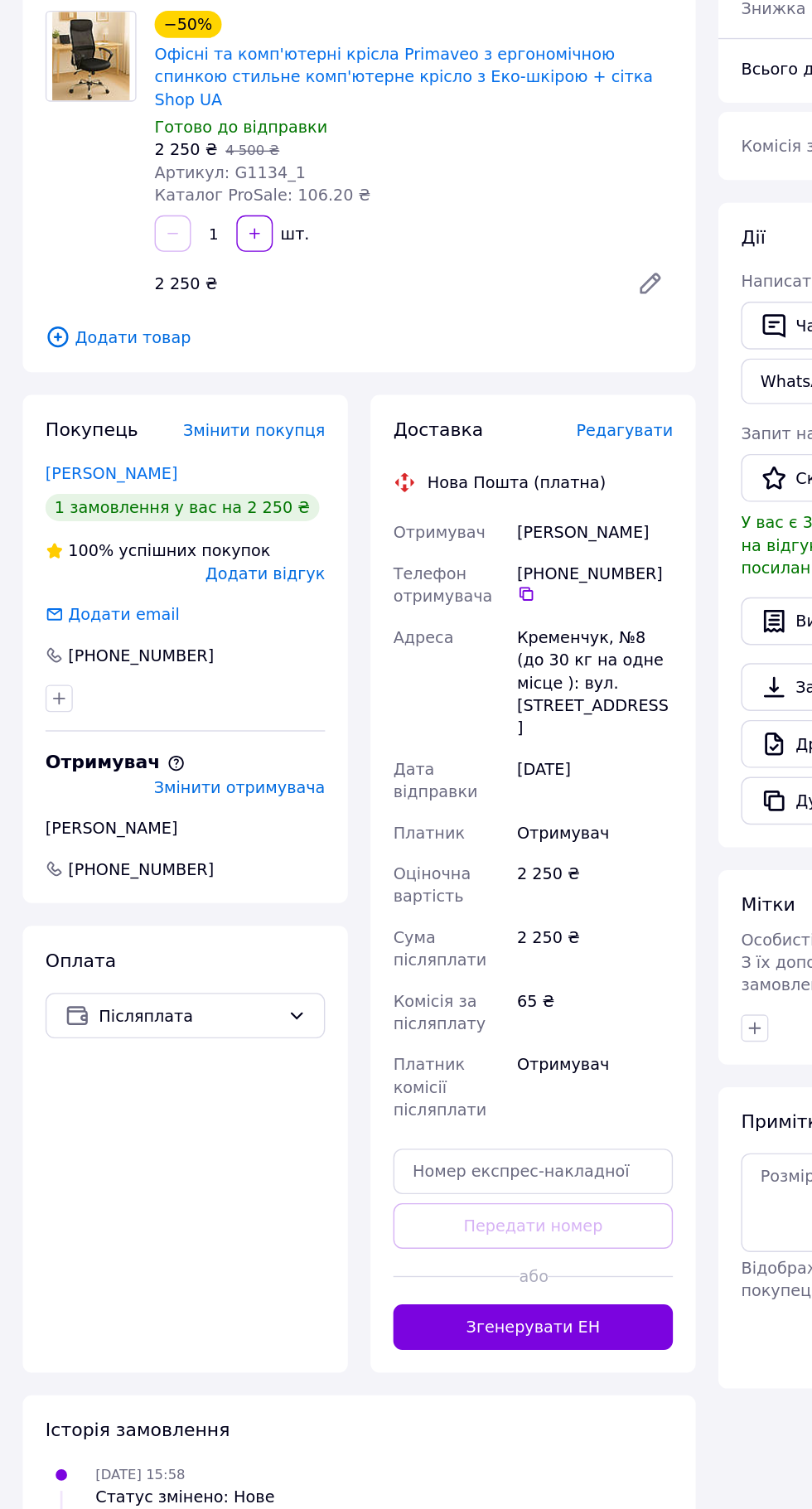
copy div "Ширай Анатолій"
click at [383, 603] on icon at bounding box center [384, 610] width 13 height 13
